Goal: Information Seeking & Learning: Learn about a topic

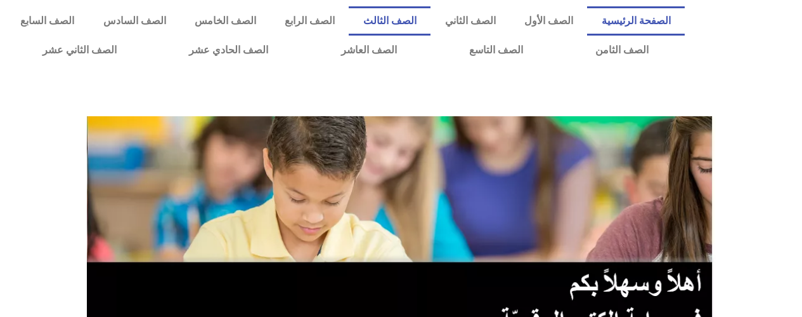
click at [407, 21] on link "الصف الثالث" at bounding box center [390, 20] width 82 height 29
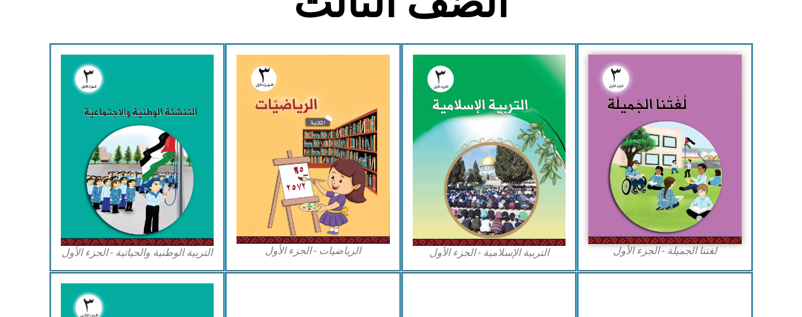
scroll to position [350, 0]
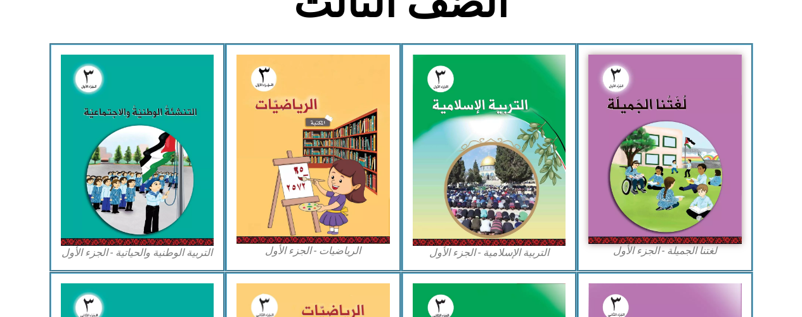
click at [172, 174] on img at bounding box center [138, 150] width 154 height 191
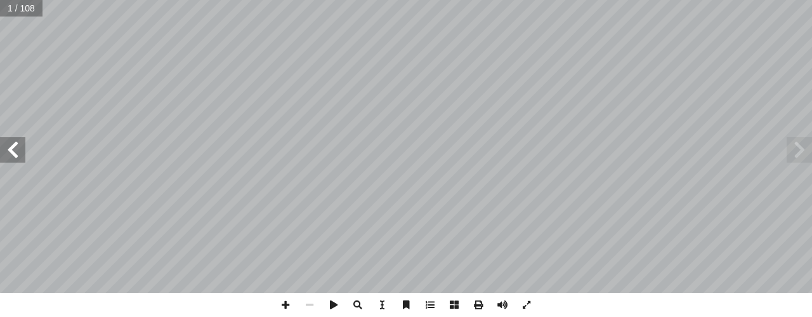
click at [15, 148] on span at bounding box center [12, 149] width 25 height 25
click at [16, 143] on span at bounding box center [12, 149] width 25 height 25
click at [9, 147] on span at bounding box center [12, 149] width 25 height 25
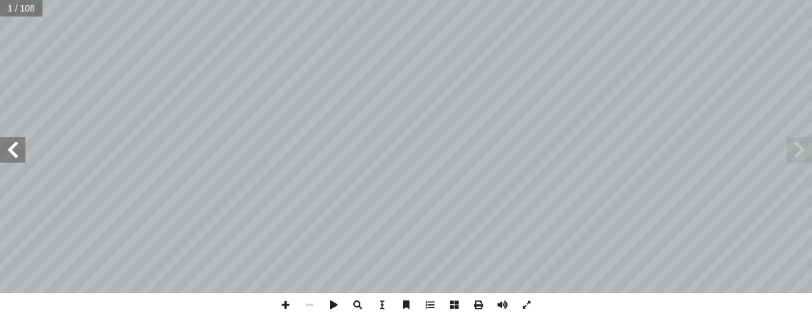
click at [7, 150] on span at bounding box center [12, 149] width 25 height 25
click at [5, 151] on span at bounding box center [12, 149] width 25 height 25
click at [9, 150] on span at bounding box center [12, 149] width 25 height 25
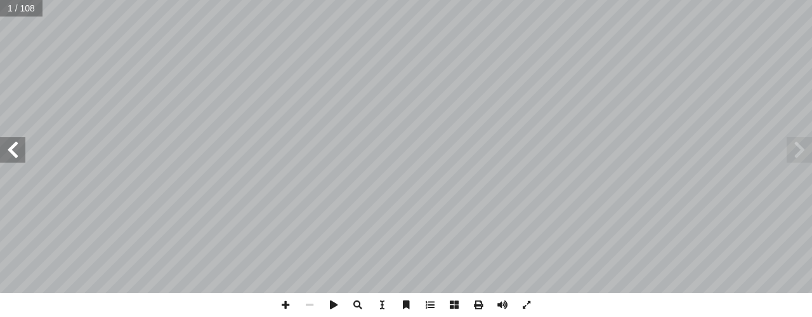
click at [9, 150] on span at bounding box center [12, 149] width 25 height 25
click at [7, 152] on span at bounding box center [12, 149] width 25 height 25
click at [15, 147] on span at bounding box center [12, 149] width 25 height 25
click at [16, 147] on span at bounding box center [12, 149] width 25 height 25
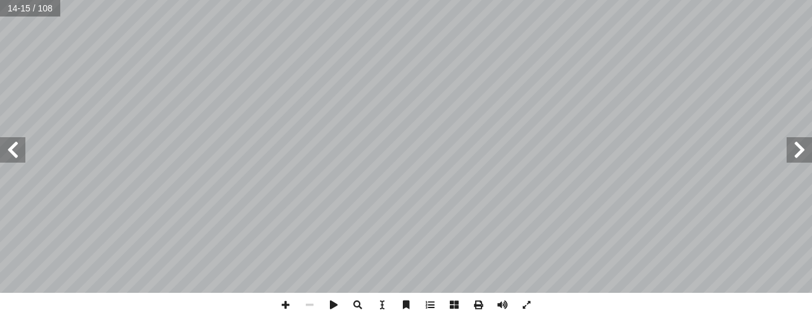
click at [12, 148] on span at bounding box center [12, 149] width 25 height 25
click at [13, 148] on span at bounding box center [12, 149] width 25 height 25
click at [10, 145] on span at bounding box center [12, 149] width 25 height 25
click at [11, 148] on span at bounding box center [12, 149] width 25 height 25
click at [9, 145] on span at bounding box center [12, 149] width 25 height 25
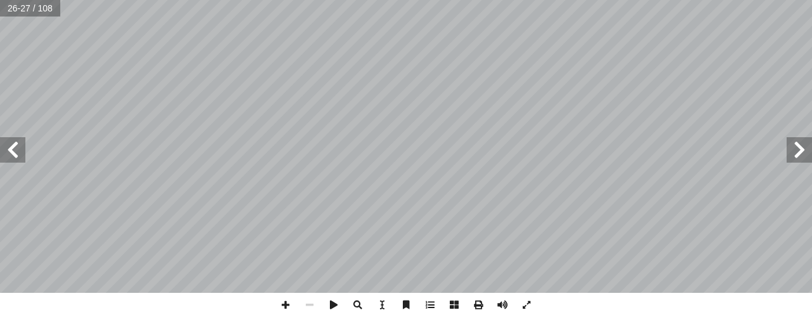
click at [10, 150] on span at bounding box center [12, 149] width 25 height 25
click at [795, 150] on span at bounding box center [799, 149] width 25 height 25
click at [802, 151] on span at bounding box center [799, 149] width 25 height 25
click at [19, 147] on span at bounding box center [12, 149] width 25 height 25
click at [14, 140] on span at bounding box center [12, 149] width 25 height 25
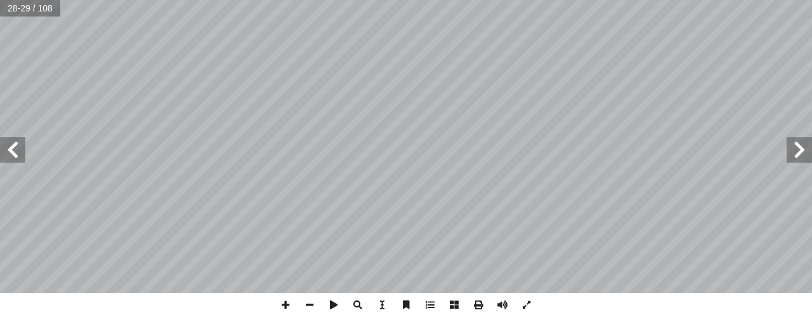
click at [802, 147] on span at bounding box center [799, 149] width 25 height 25
click at [6, 150] on span at bounding box center [12, 149] width 25 height 25
click at [10, 148] on span at bounding box center [12, 149] width 25 height 25
click at [23, 155] on span at bounding box center [12, 149] width 25 height 25
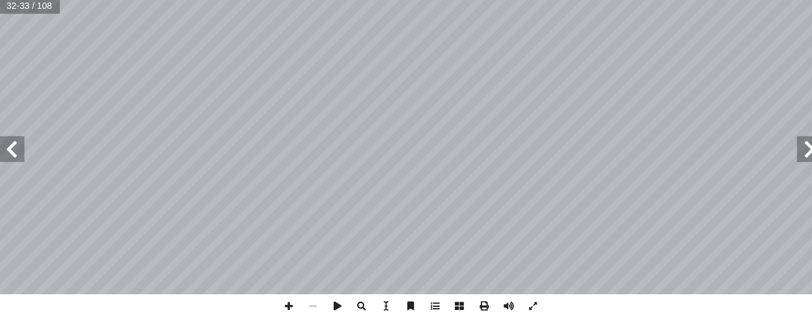
click at [668, 313] on div "٢٨ ماكن في أ ل� � ة وجود هذه ّ همي أ ج � ِ ت ْ ن َ ت ْ س َ - ن لقدس. � مدينة َ …" at bounding box center [406, 158] width 812 height 317
click at [623, 314] on div "٢٨ ماكن في أ ل� � ة وجود هذه ّ همي أ ج � ِ ت ْ ن َ ت ْ س َ - ن لقدس. � مدينة َ …" at bounding box center [406, 158] width 812 height 317
click at [15, 158] on span at bounding box center [12, 149] width 25 height 25
click at [17, 150] on span at bounding box center [12, 149] width 25 height 25
click at [15, 148] on span at bounding box center [12, 149] width 25 height 25
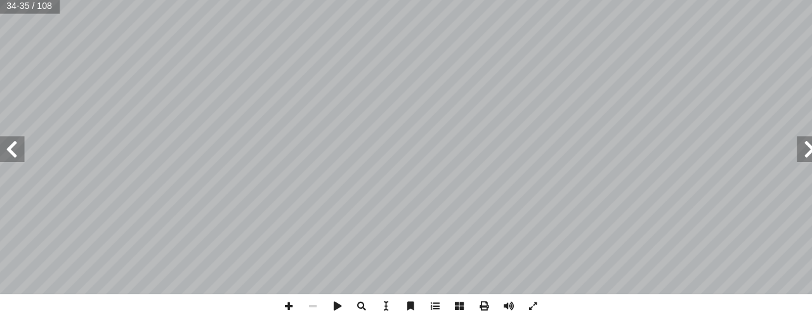
click at [11, 154] on span at bounding box center [12, 149] width 25 height 25
click at [15, 154] on span at bounding box center [12, 149] width 25 height 25
click at [800, 155] on span at bounding box center [799, 149] width 25 height 25
click at [796, 153] on span at bounding box center [799, 149] width 25 height 25
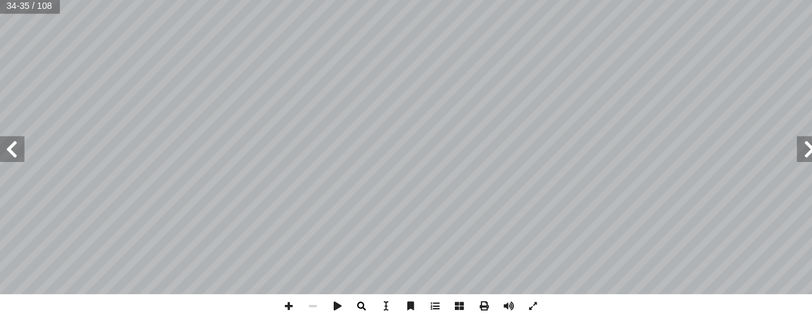
click at [20, 155] on span at bounding box center [12, 149] width 25 height 25
